Goal: Task Accomplishment & Management: Use online tool/utility

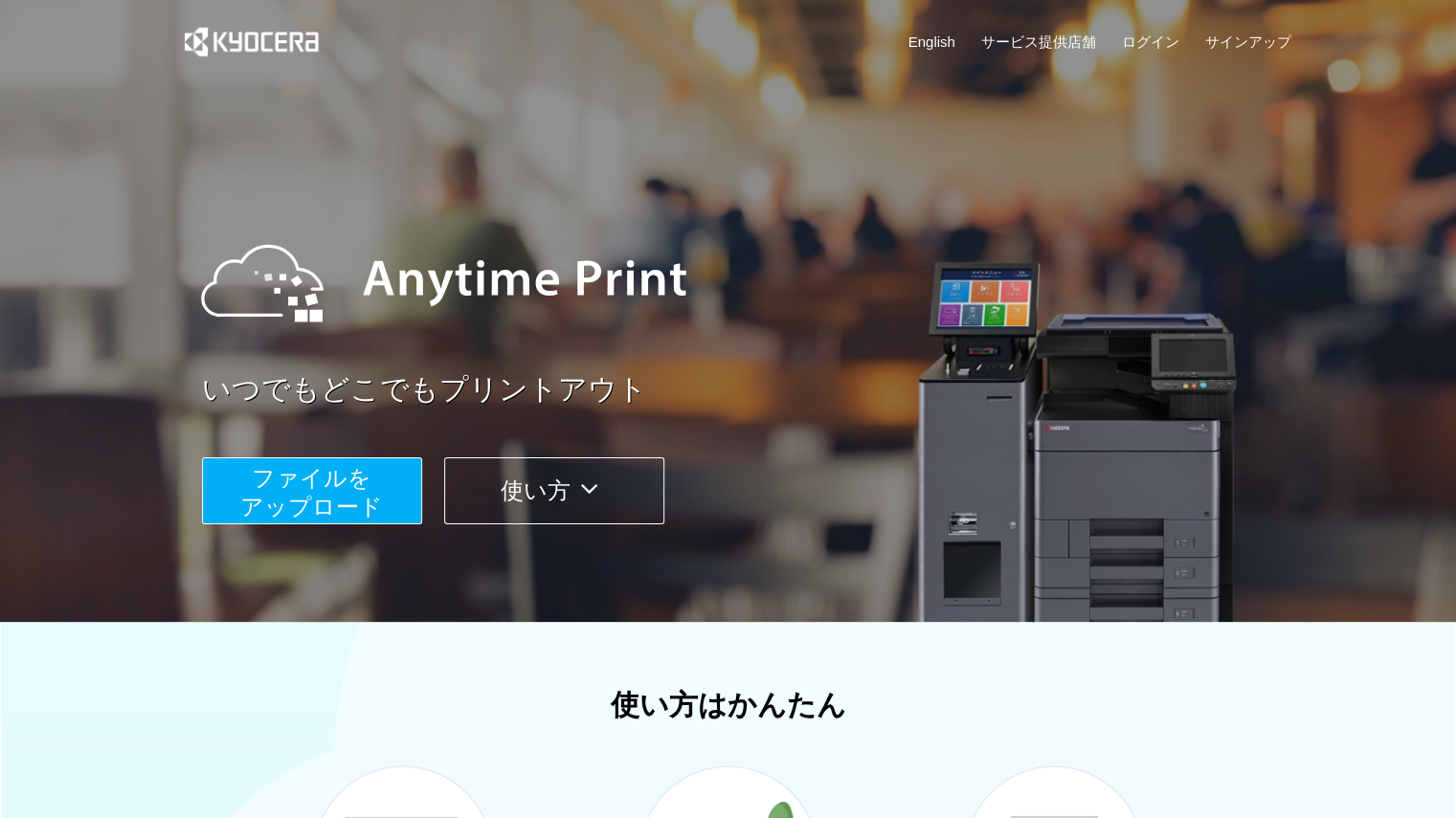
click at [540, 498] on button "使い方" at bounding box center [555, 490] width 221 height 67
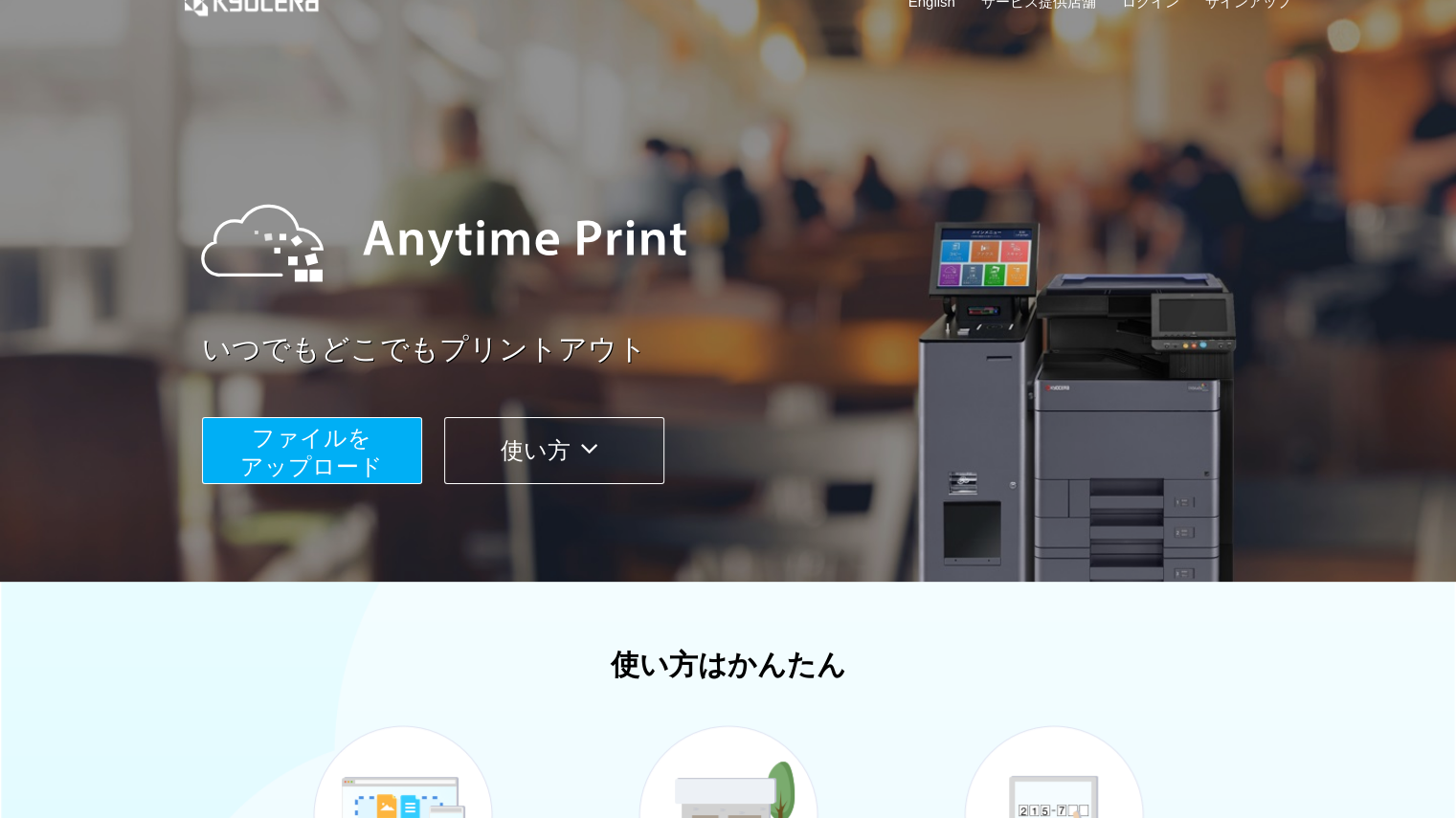
scroll to position [38, 0]
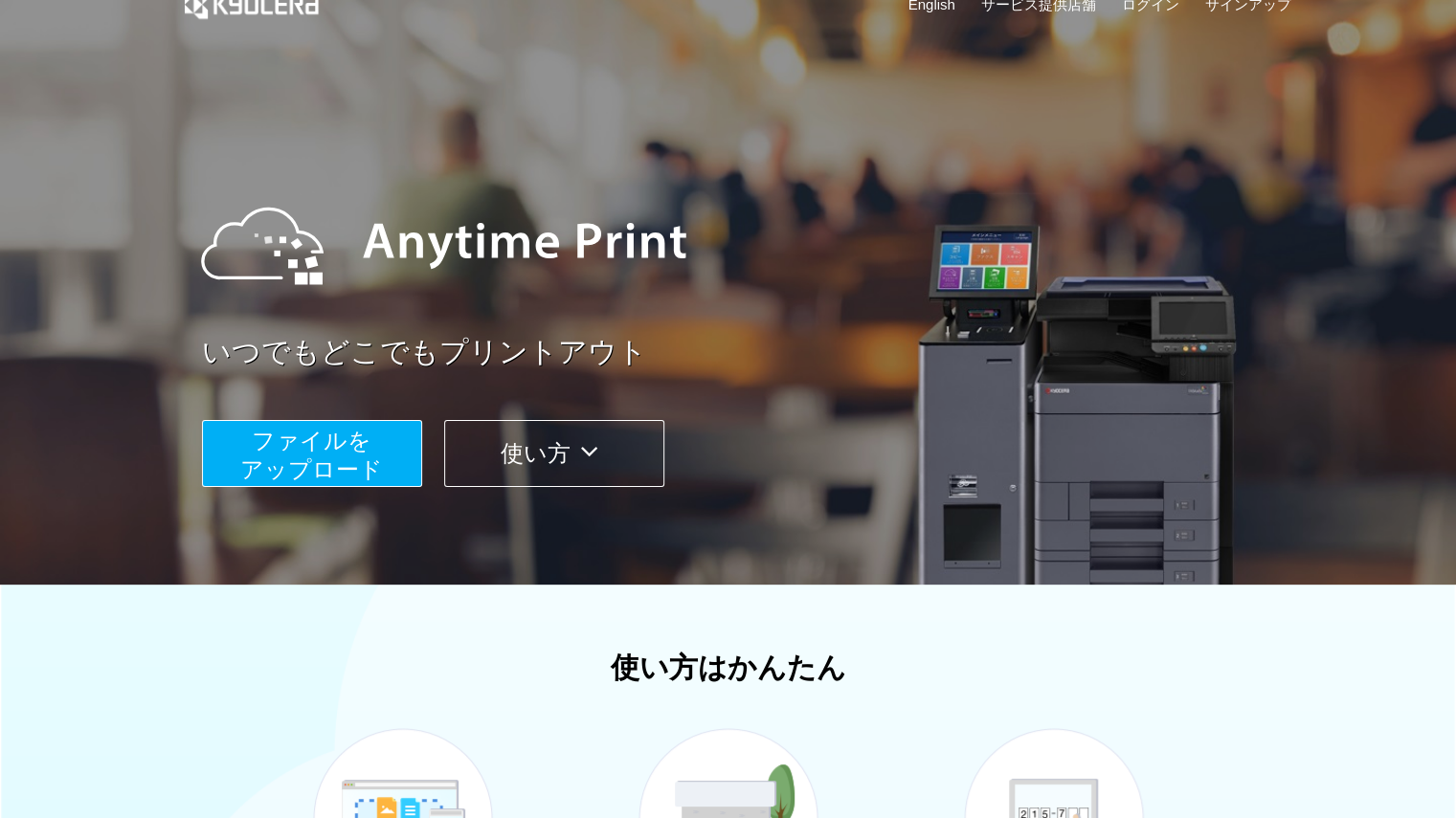
click at [283, 478] on span "ファイルを ​​アップロード" at bounding box center [312, 455] width 143 height 55
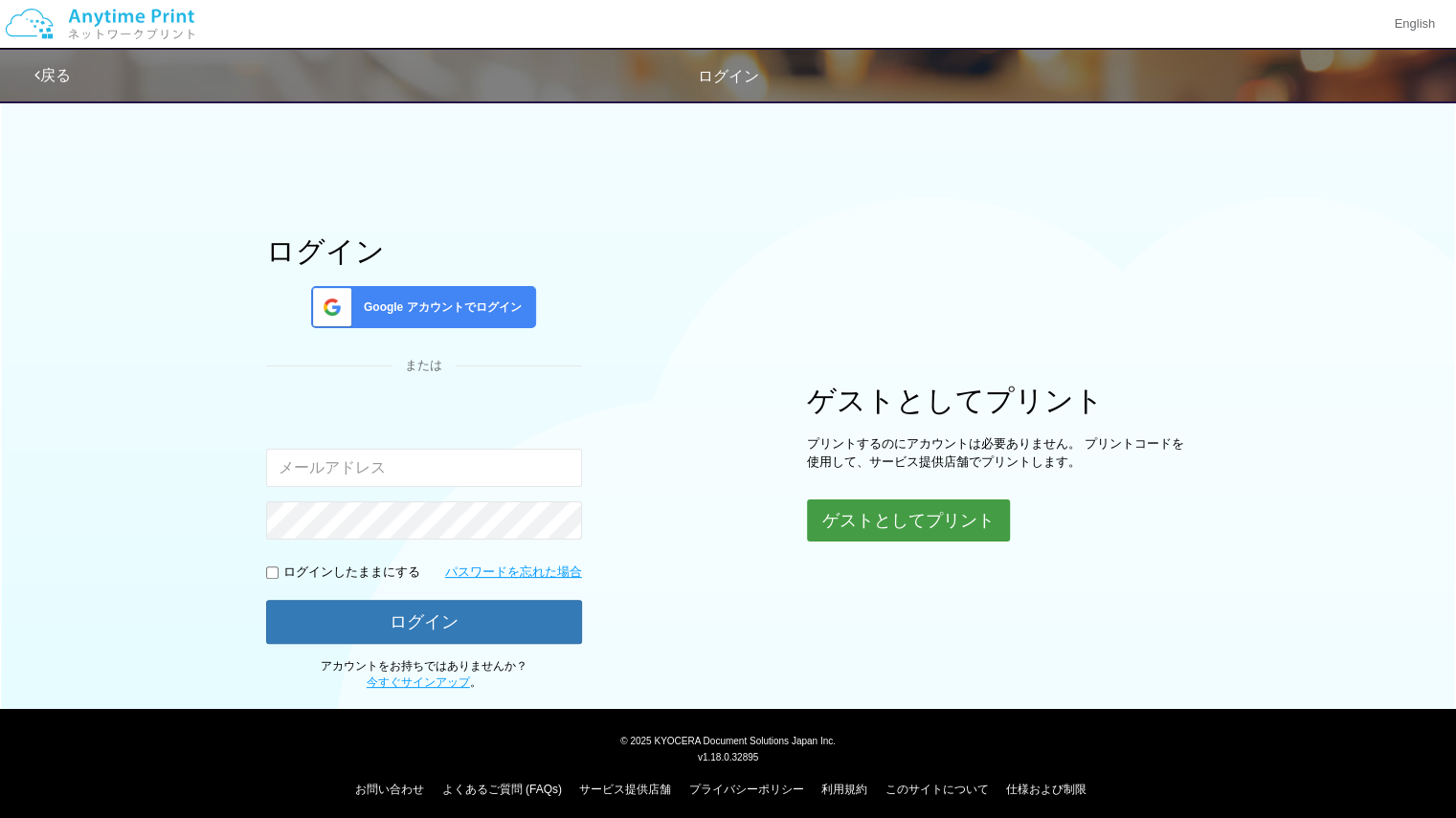
click at [940, 531] on button "ゲストとしてプリント" at bounding box center [908, 521] width 203 height 42
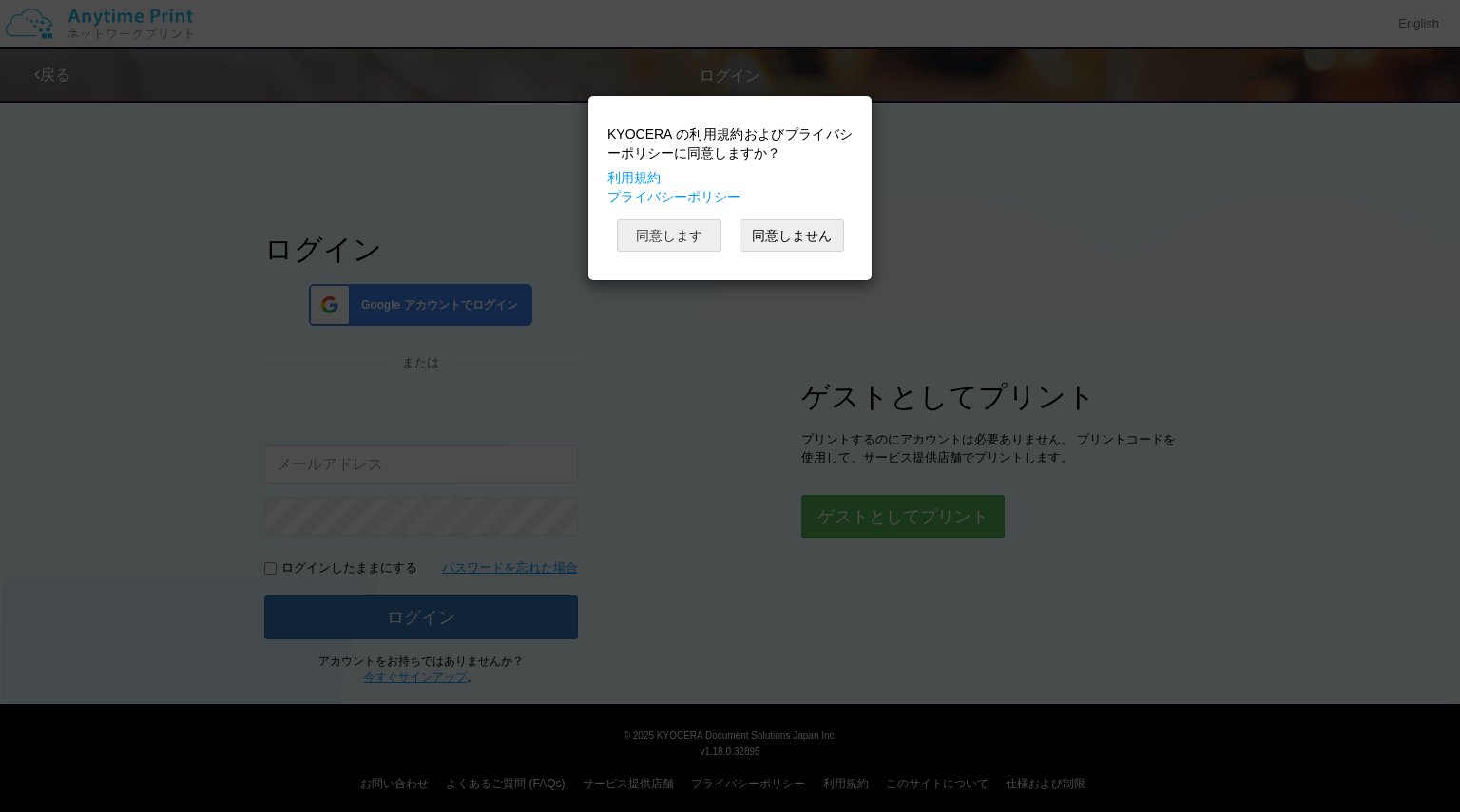
click at [659, 241] on button "同意します" at bounding box center [669, 235] width 105 height 33
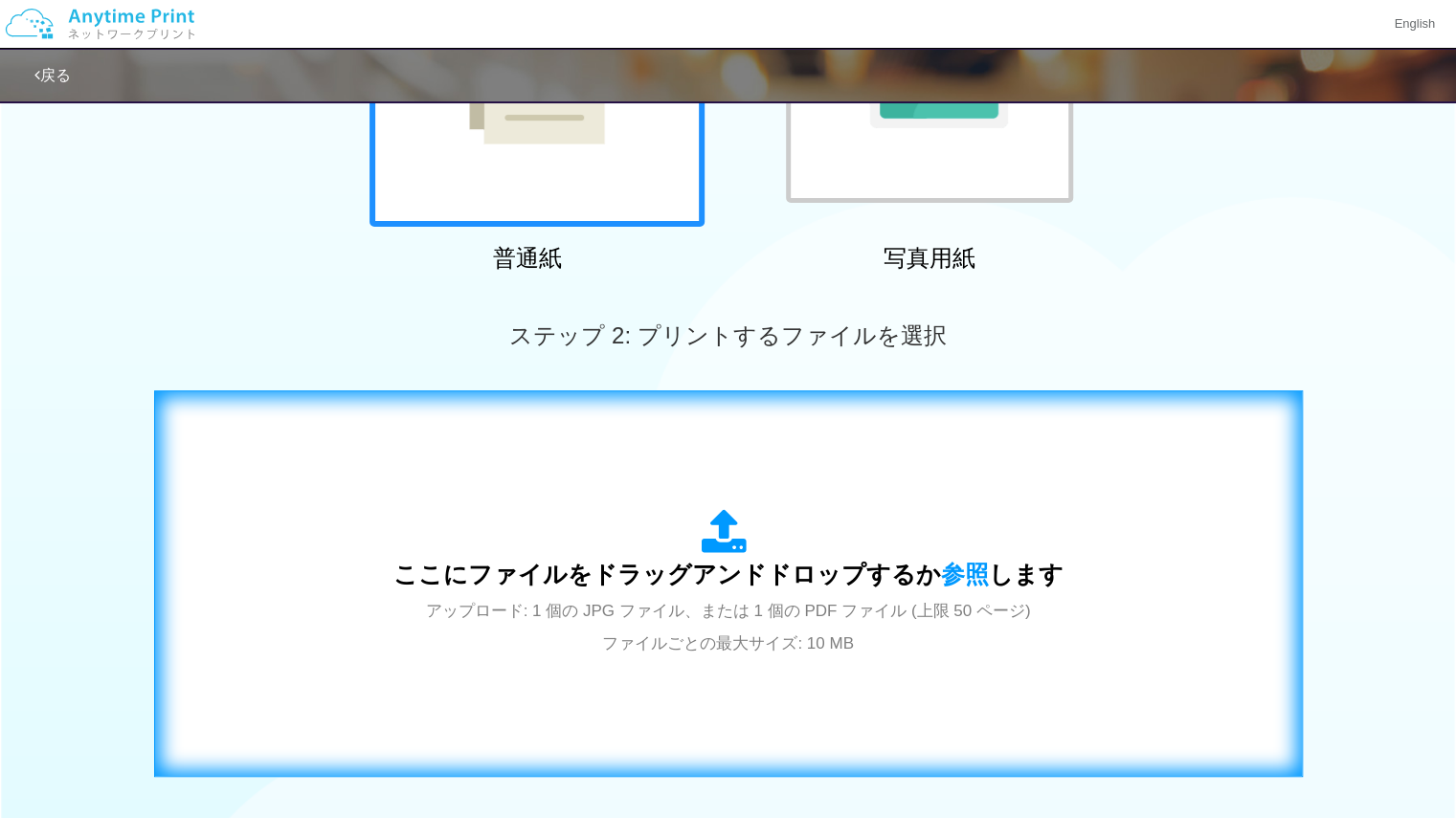
scroll to position [339, 0]
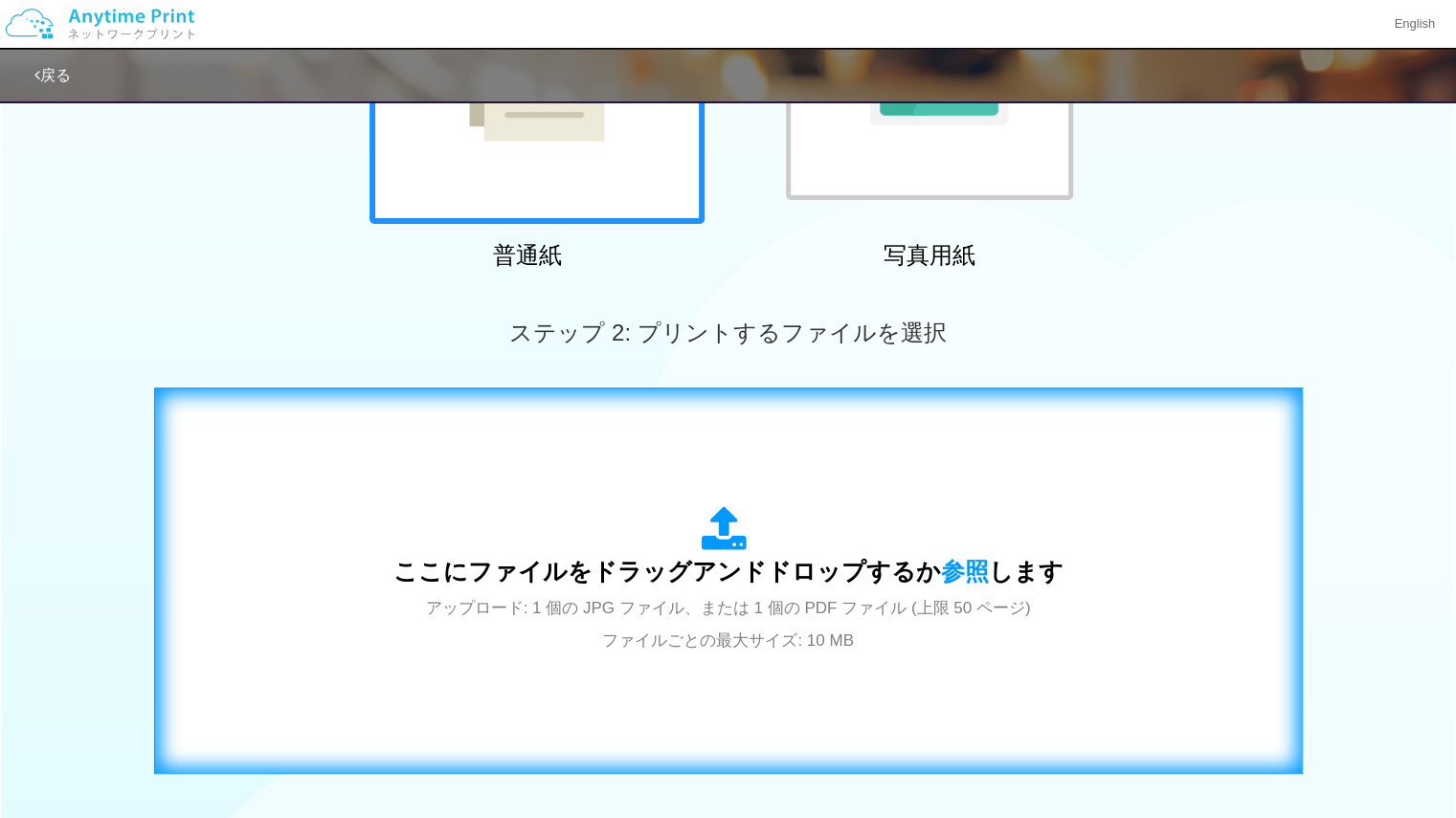
click at [685, 518] on div "ここにファイルをドラッグアンドドロップするか 参照 します アップロード: 1 個の JPG ファイル、または 1 個の PDF ファイル (上限 50 ペー…" at bounding box center [728, 580] width 670 height 149
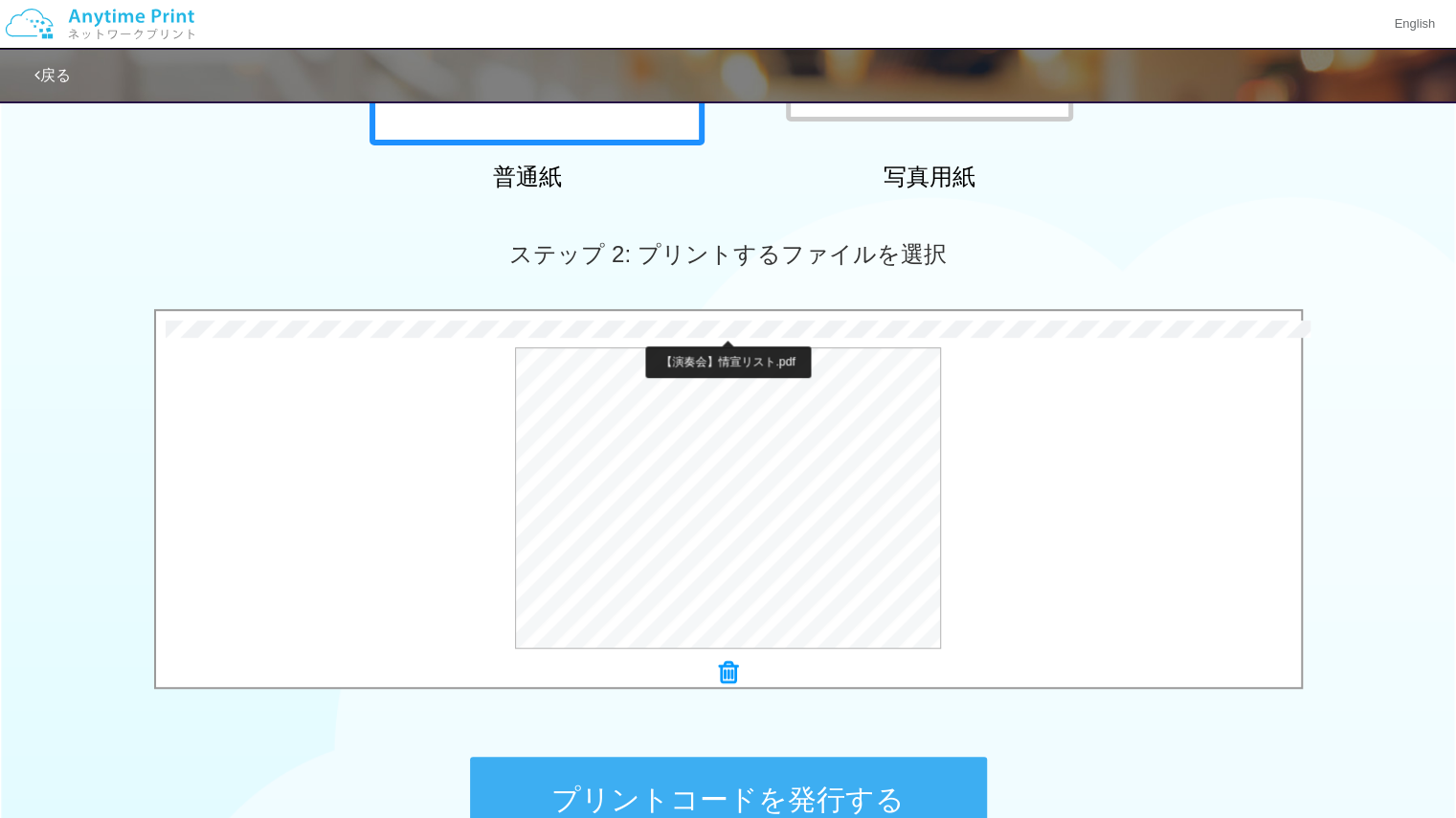
scroll to position [420, 0]
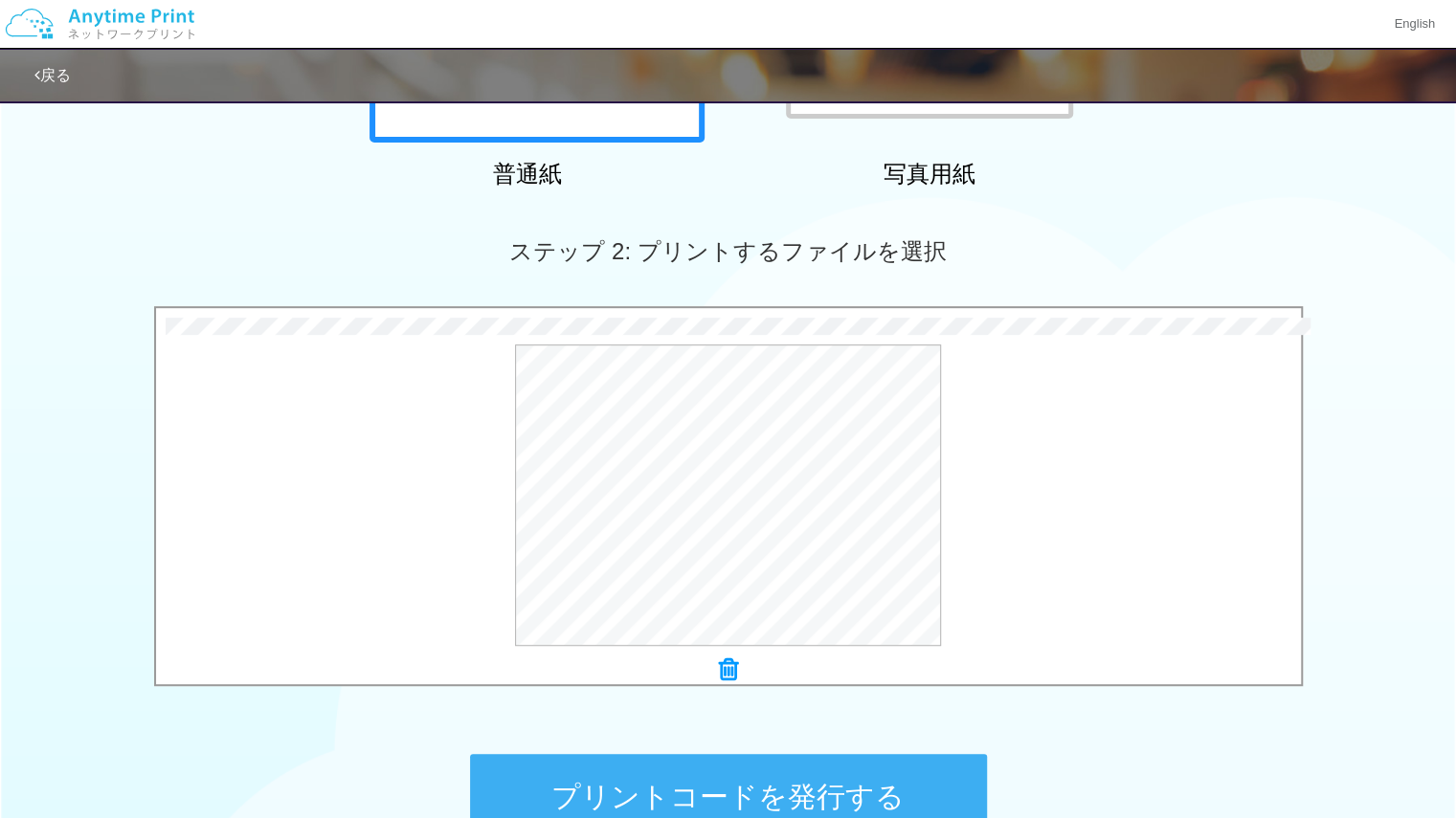
click at [721, 671] on icon at bounding box center [728, 670] width 19 height 25
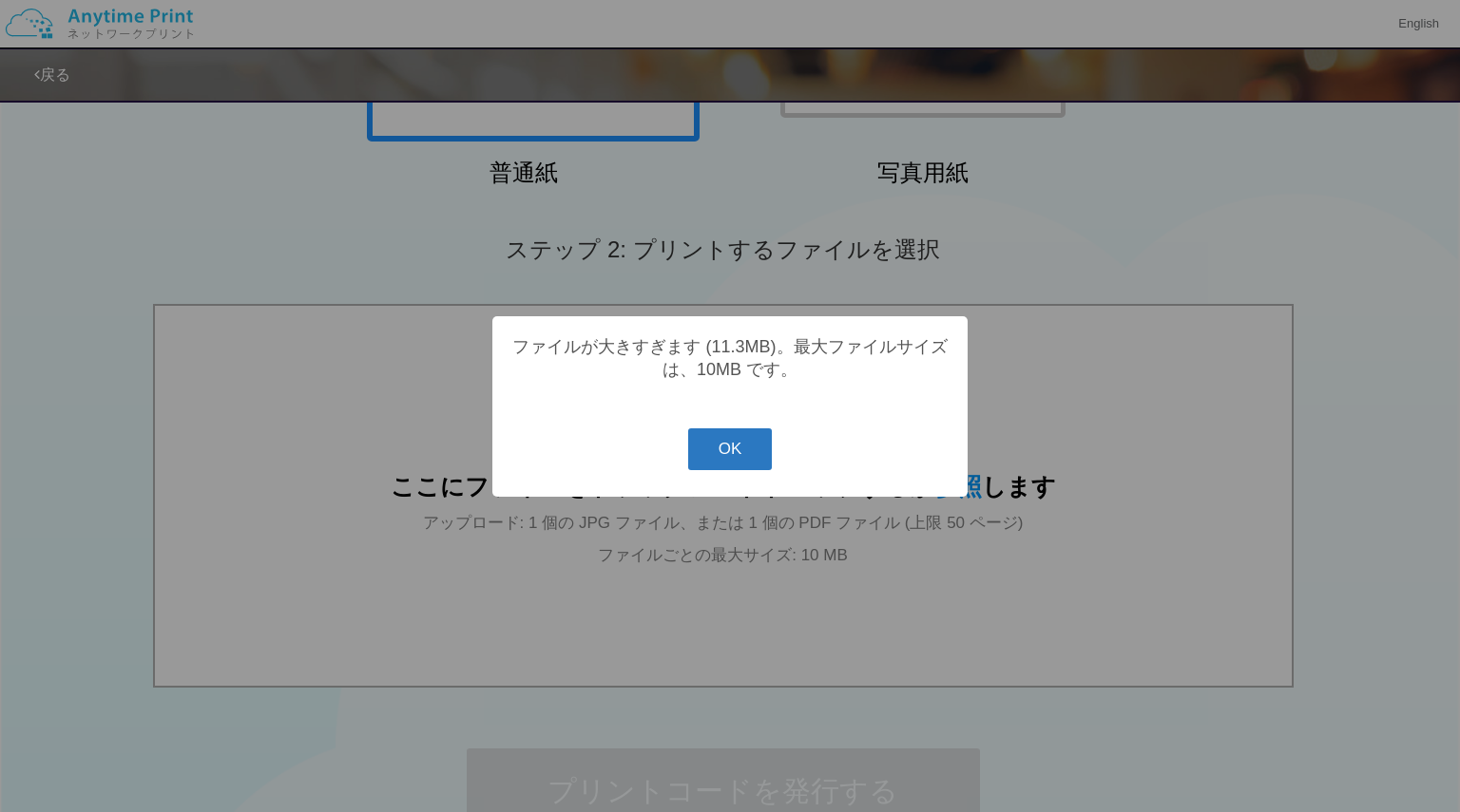
click at [737, 459] on button "OK" at bounding box center [730, 449] width 85 height 41
click at [726, 466] on button "OK" at bounding box center [730, 449] width 85 height 41
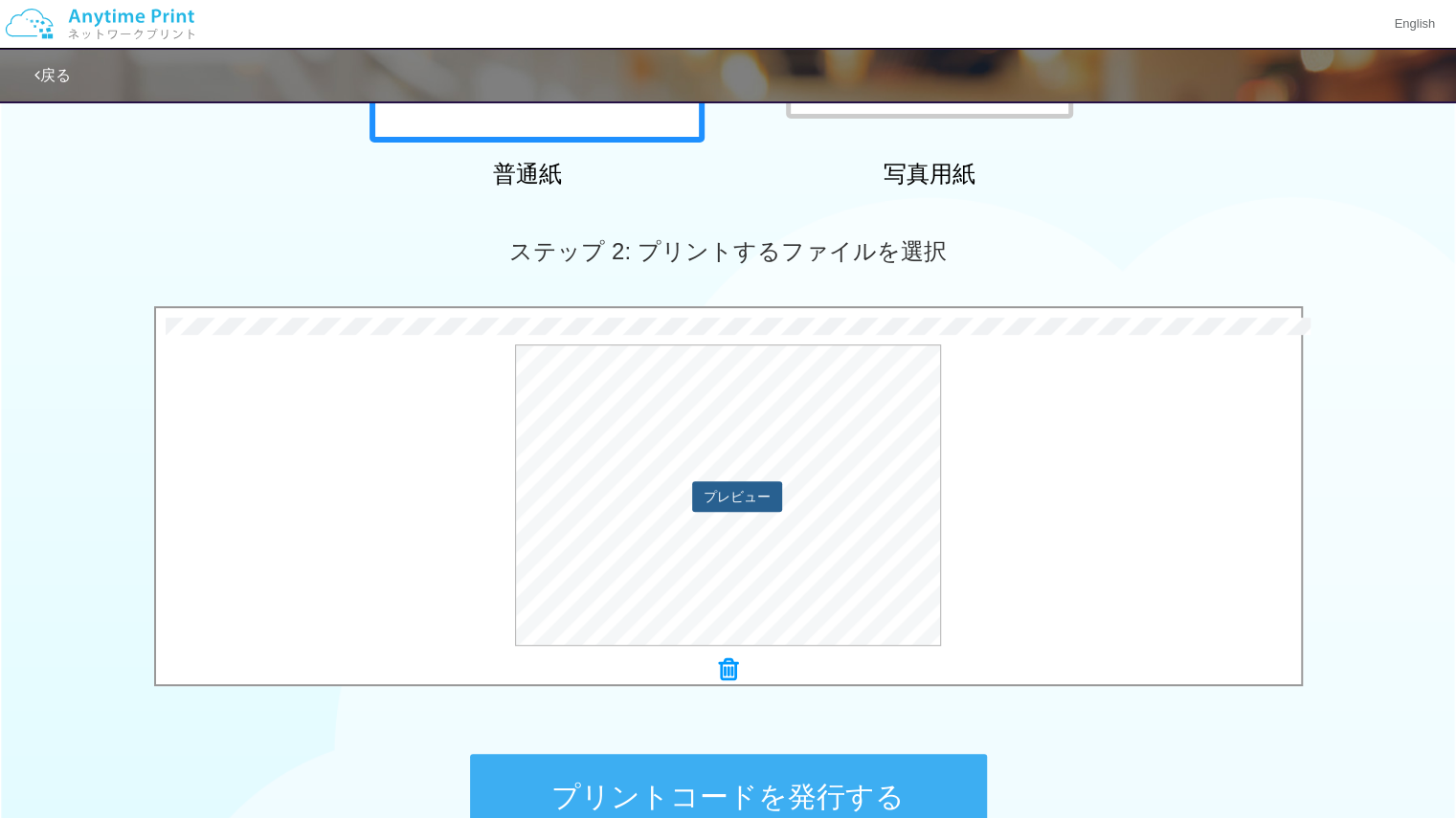
click at [752, 499] on button "プレビュー" at bounding box center [736, 496] width 90 height 31
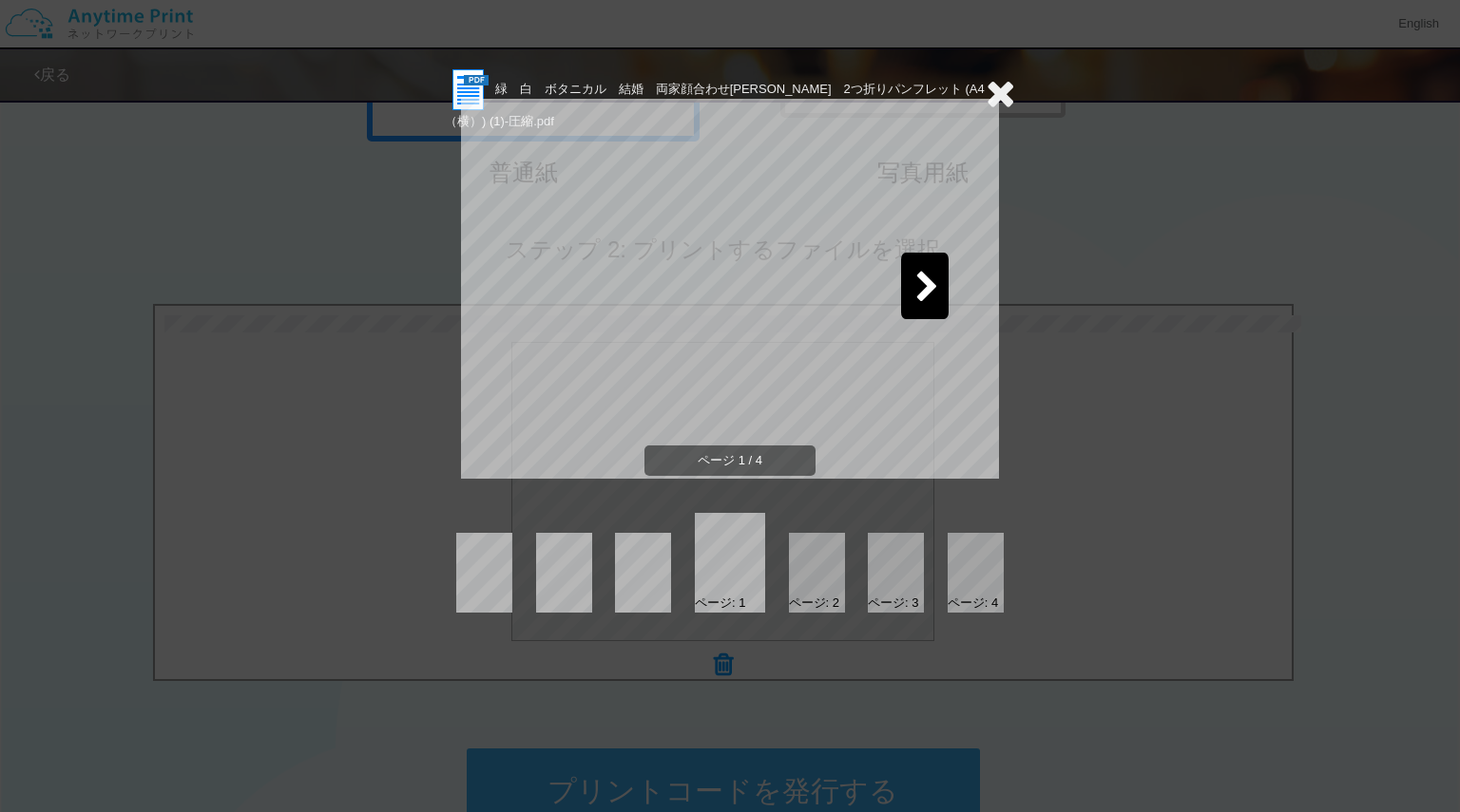
click at [920, 282] on icon at bounding box center [927, 288] width 24 height 34
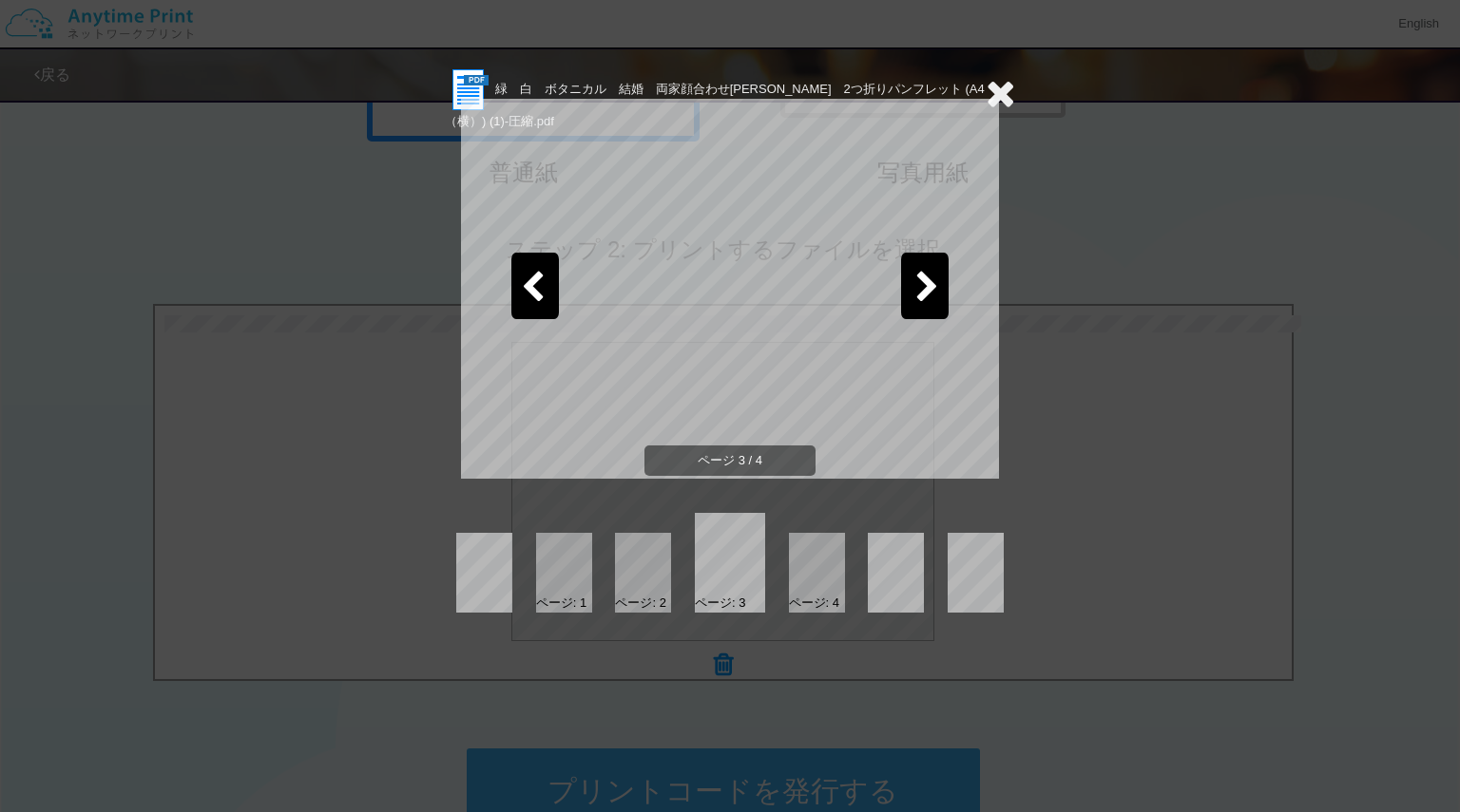
click at [920, 282] on icon at bounding box center [927, 288] width 24 height 34
click at [1000, 100] on icon at bounding box center [1001, 93] width 30 height 38
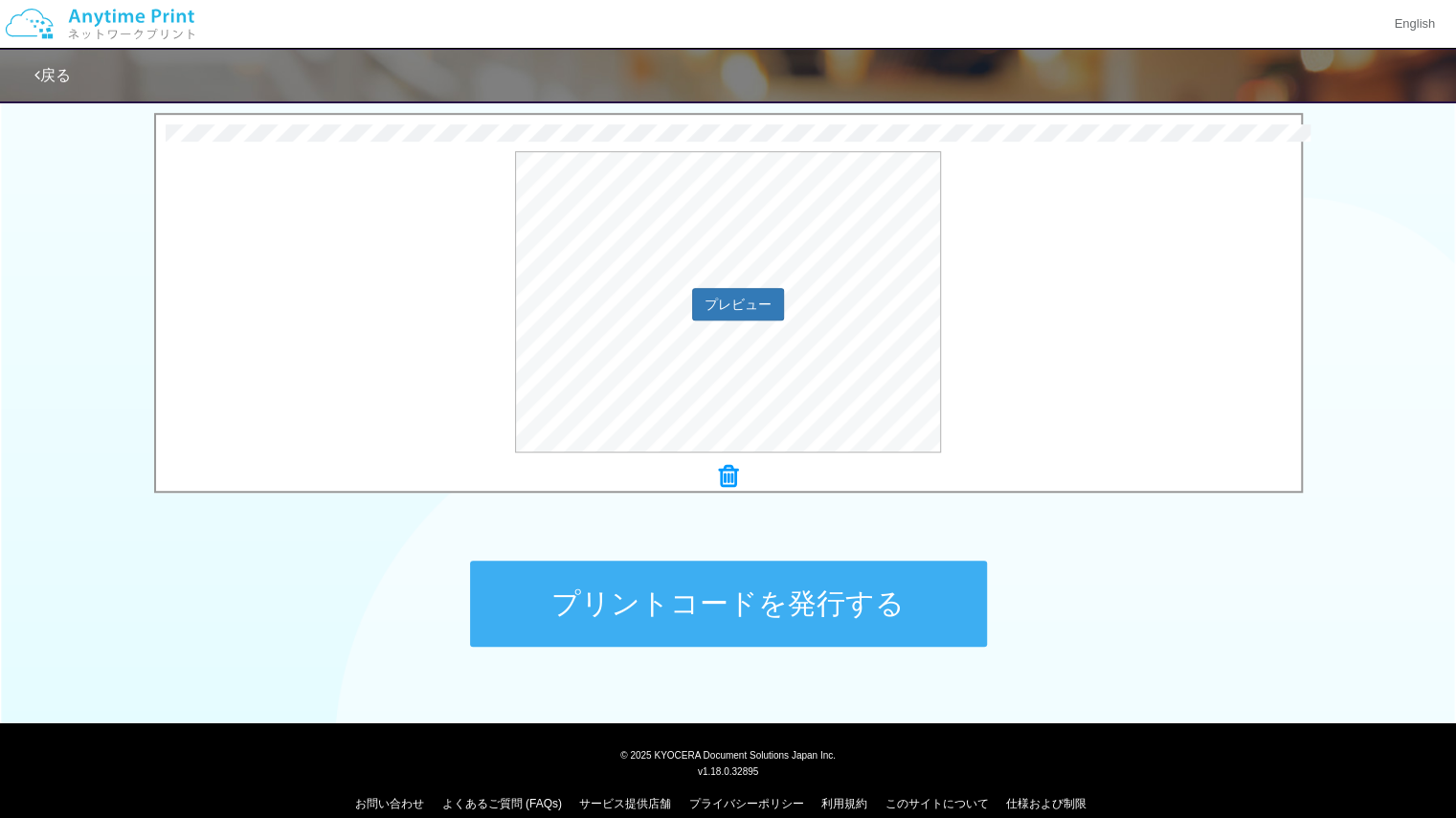
scroll to position [636, 0]
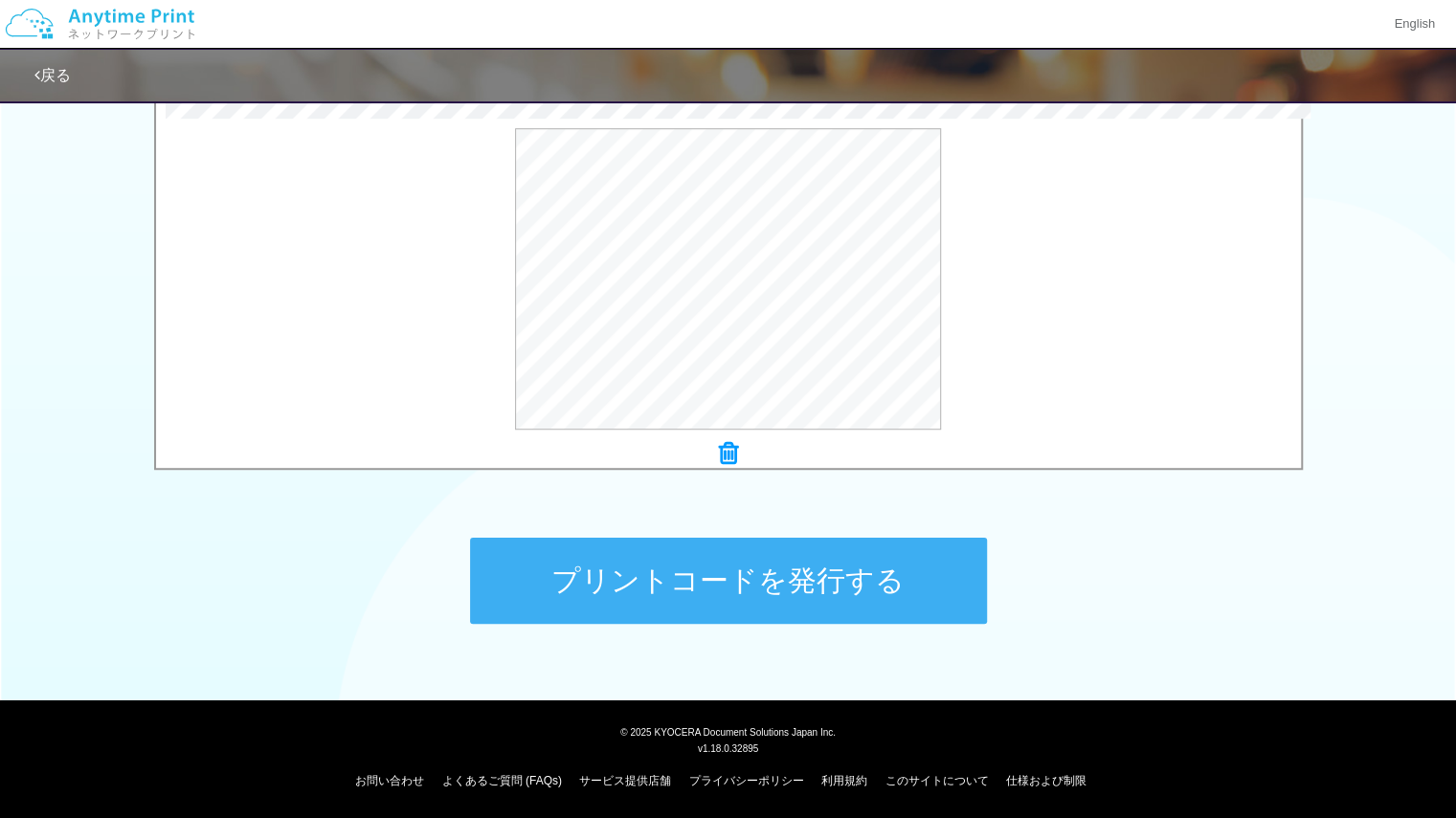
click at [752, 588] on button "プリントコードを発行する" at bounding box center [728, 580] width 517 height 86
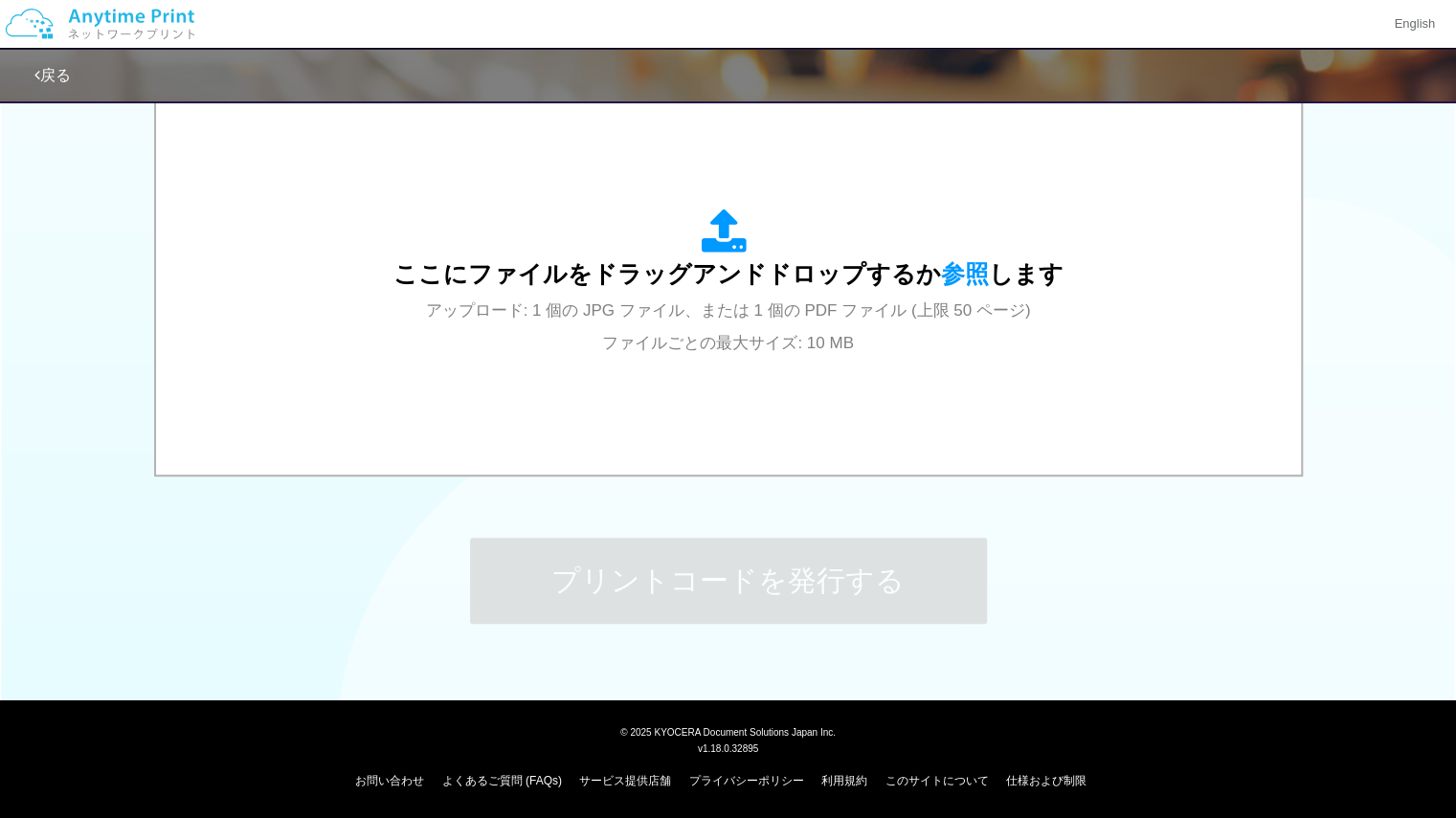
scroll to position [0, 0]
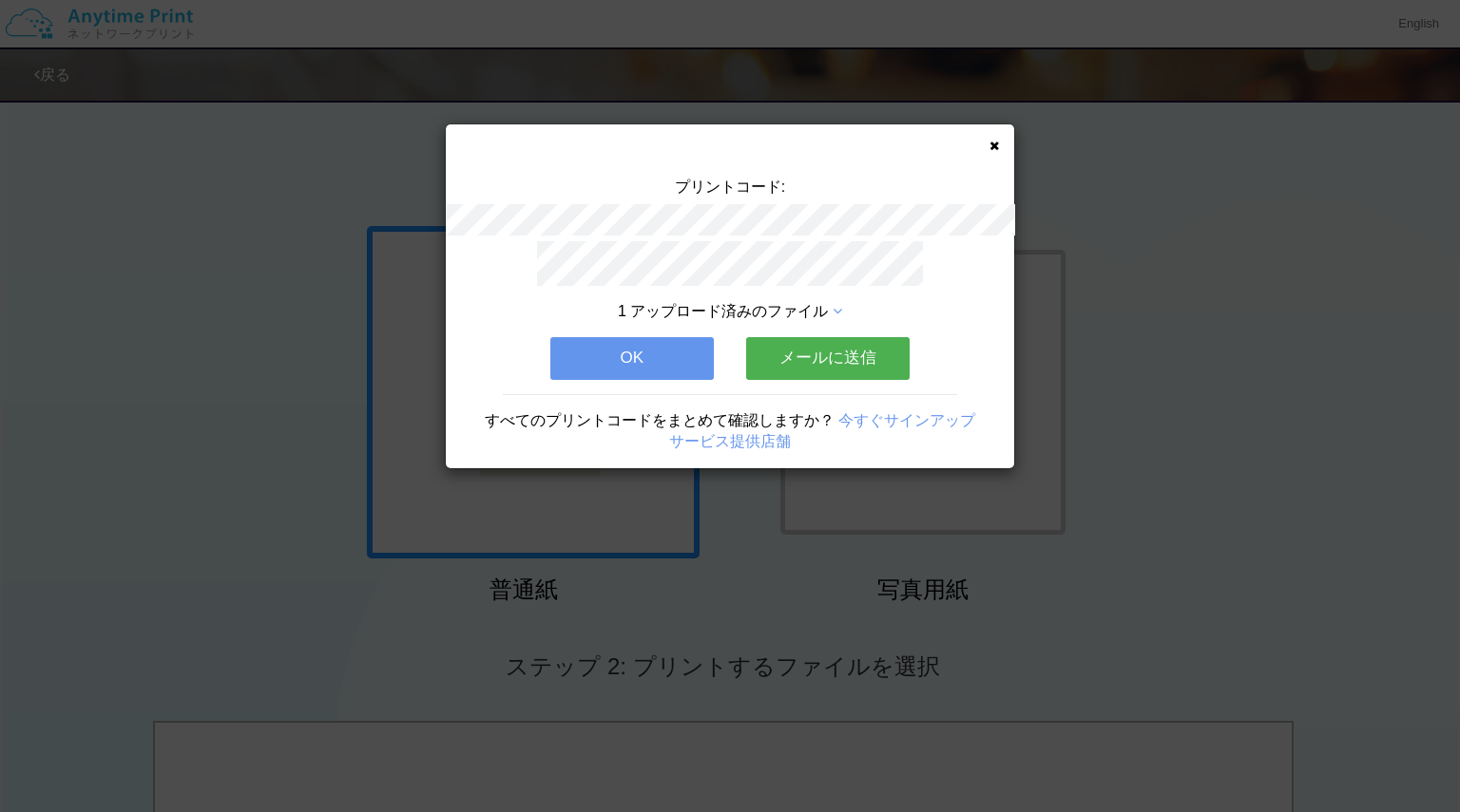
click at [996, 140] on icon at bounding box center [995, 146] width 10 height 13
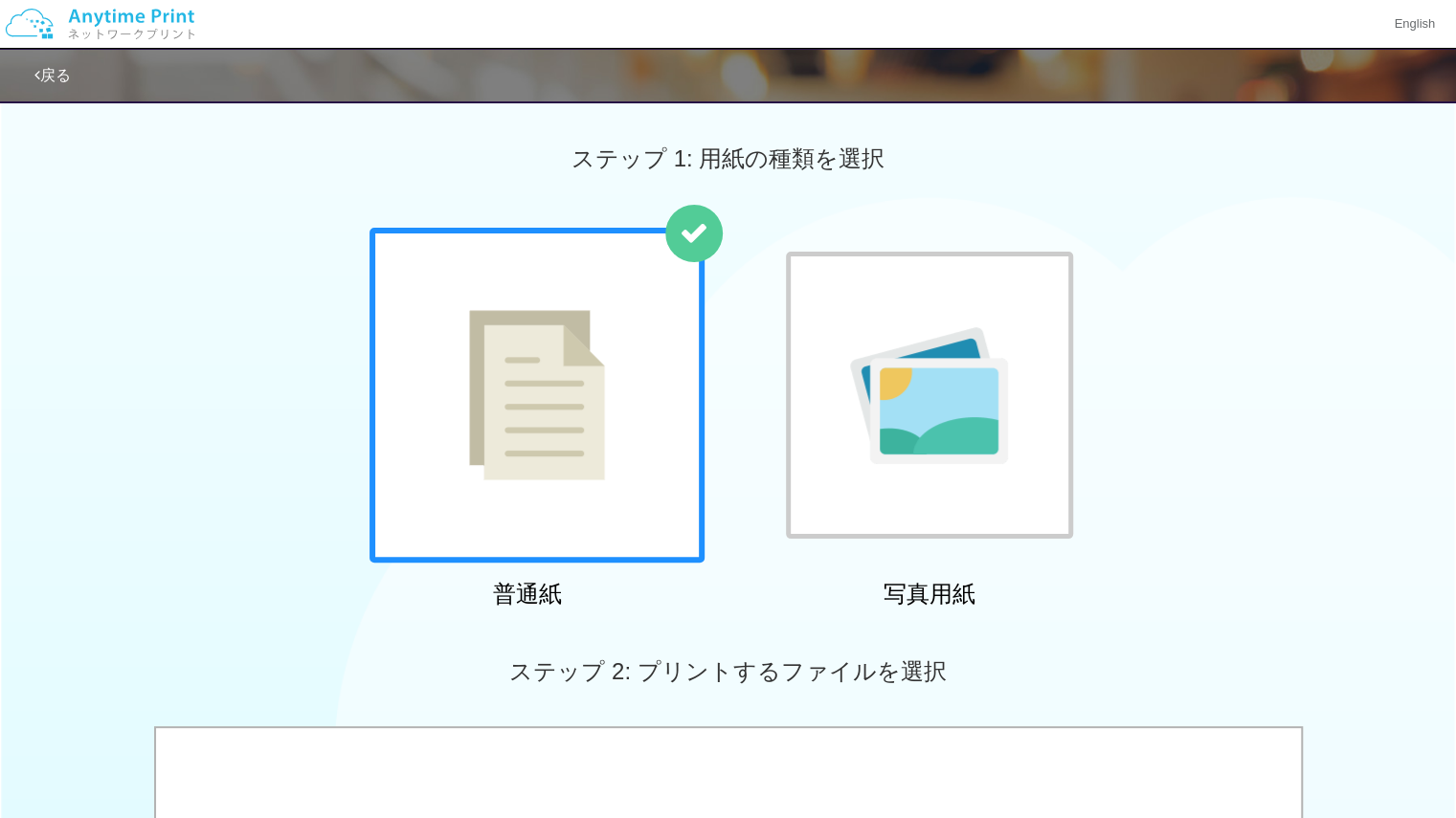
click at [180, 102] on div "戻る" at bounding box center [728, 76] width 1456 height 56
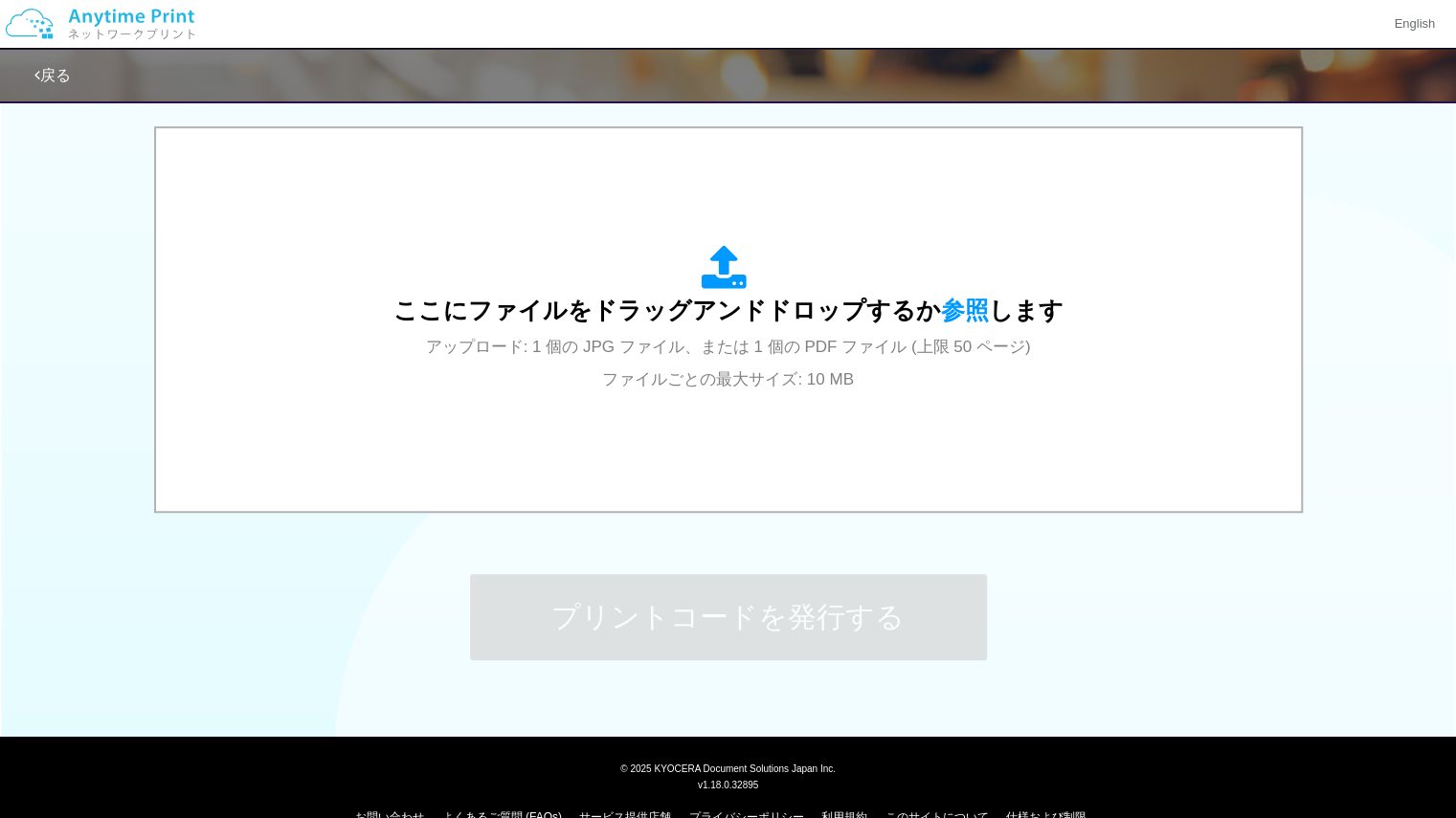
scroll to position [636, 0]
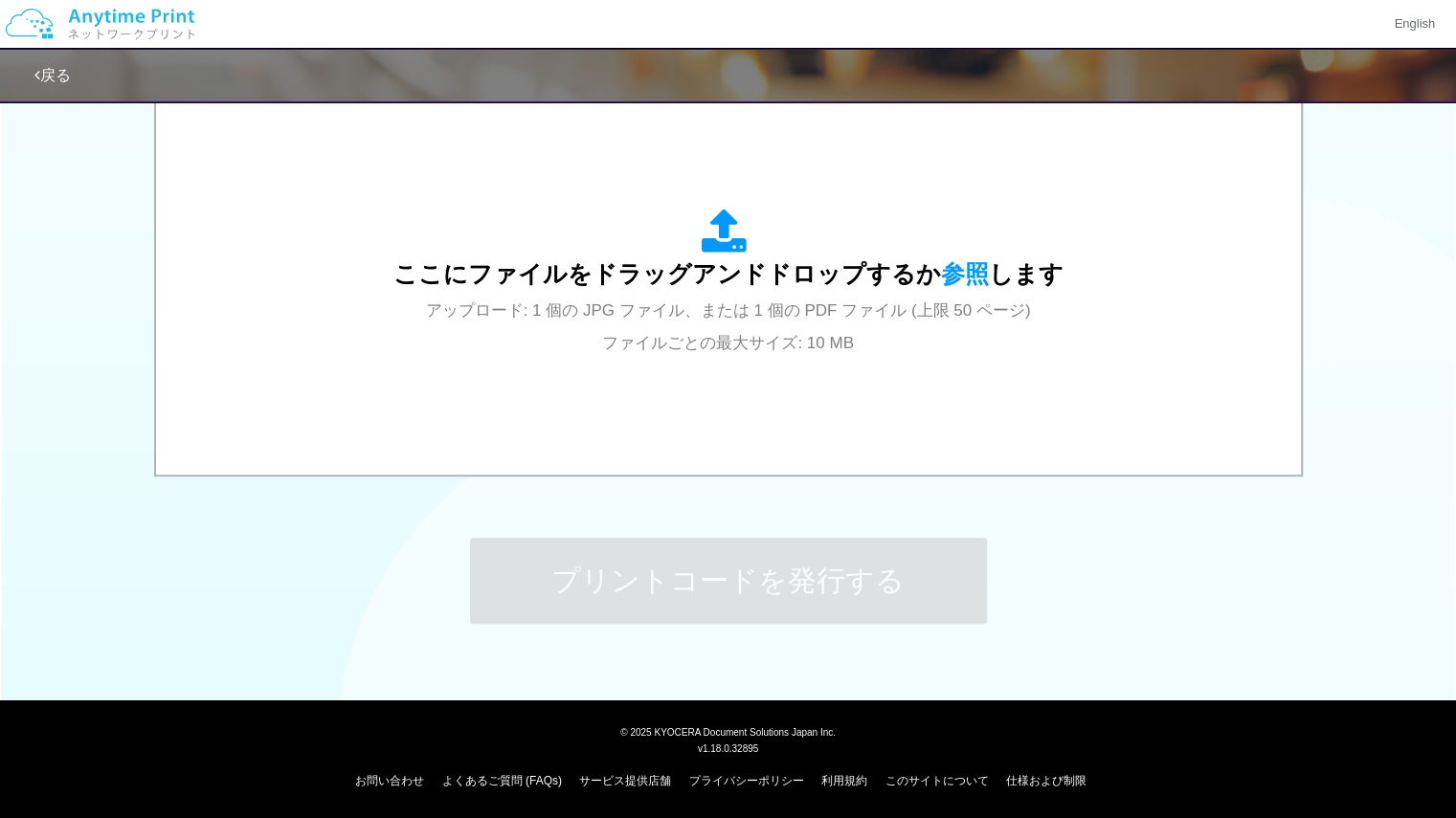
click at [67, 88] on div "戻る" at bounding box center [609, 76] width 1149 height 52
click at [57, 69] on link "戻る" at bounding box center [53, 75] width 37 height 16
